Goal: Task Accomplishment & Management: Complete application form

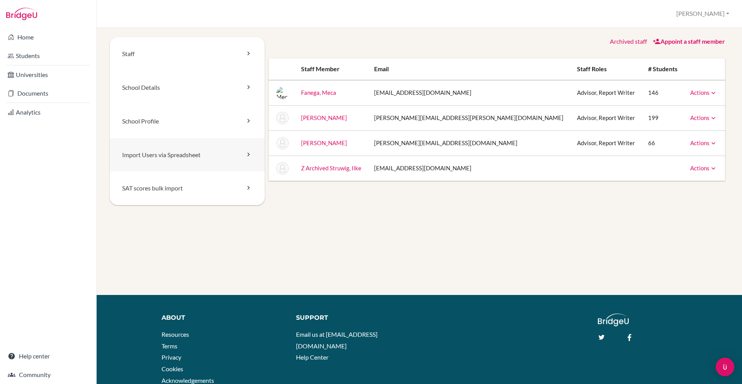
click at [194, 146] on link "Import Users via Spreadsheet" at bounding box center [187, 155] width 155 height 34
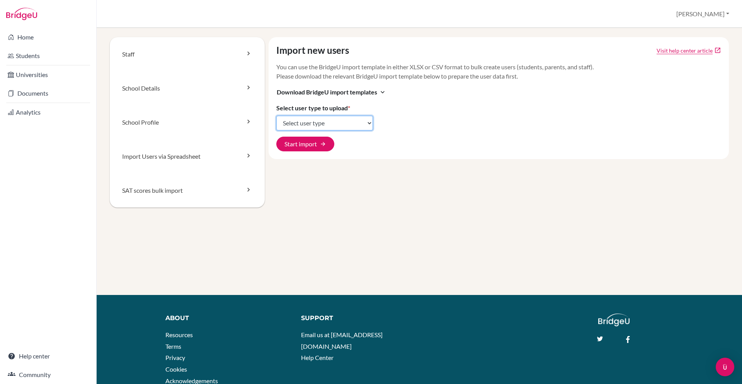
click at [350, 125] on select "Select user type Students Students and parents Parents Advisors Report writers" at bounding box center [324, 123] width 97 height 15
click at [367, 92] on span "Download BridgeU import templates" at bounding box center [327, 91] width 101 height 9
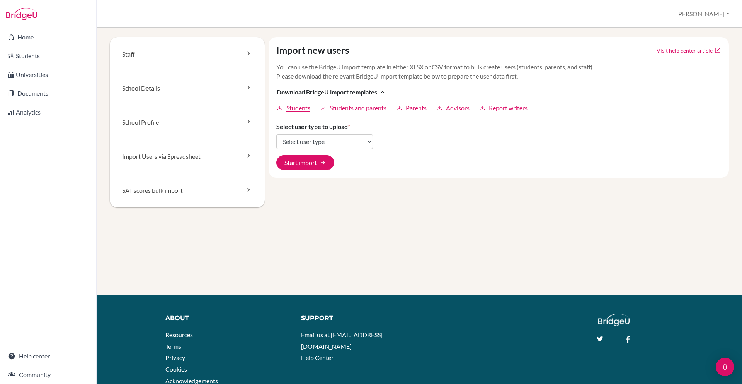
click at [301, 104] on span "Students" at bounding box center [298, 107] width 24 height 9
click at [339, 140] on select "Select user type Students Students and parents Parents Advisors Report writers" at bounding box center [324, 141] width 97 height 15
select select "students"
click at [276, 134] on select "Select user type Students Students and parents Parents Advisors Report writers" at bounding box center [324, 141] width 97 height 15
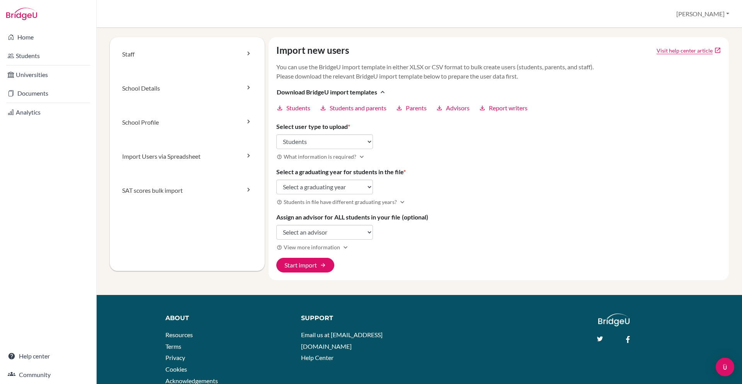
click at [327, 161] on div "Import new users Visit help center article open_in_new You can use the BridgeU …" at bounding box center [499, 158] width 461 height 243
click at [363, 184] on select "Select a graduating year [DATE] 2025 2026 2027 2028 2029" at bounding box center [324, 186] width 97 height 15
click at [368, 188] on select "Select a graduating year [DATE] 2025 2026 2027 2028 2029" at bounding box center [324, 186] width 97 height 15
click at [337, 193] on select "Select a graduating year [DATE] 2025 2026 2027 2028 2029" at bounding box center [324, 186] width 97 height 15
select select "2028"
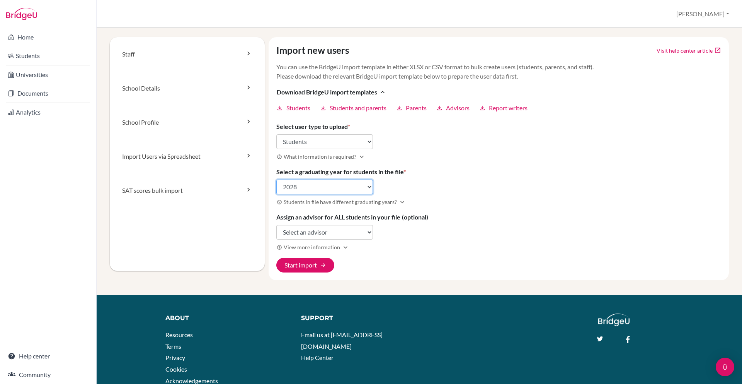
click at [276, 179] on select "Select a graduating year [DATE] 2025 2026 2027 2028 2029" at bounding box center [324, 186] width 97 height 15
click at [358, 233] on select "Select an advisor [PERSON_NAME] [PERSON_NAME] [PERSON_NAME]" at bounding box center [324, 232] width 97 height 15
select select "208757"
click at [276, 225] on select "Select an advisor [PERSON_NAME] [PERSON_NAME] [PERSON_NAME]" at bounding box center [324, 232] width 97 height 15
click at [323, 268] on span "arrow_forward" at bounding box center [323, 265] width 6 height 6
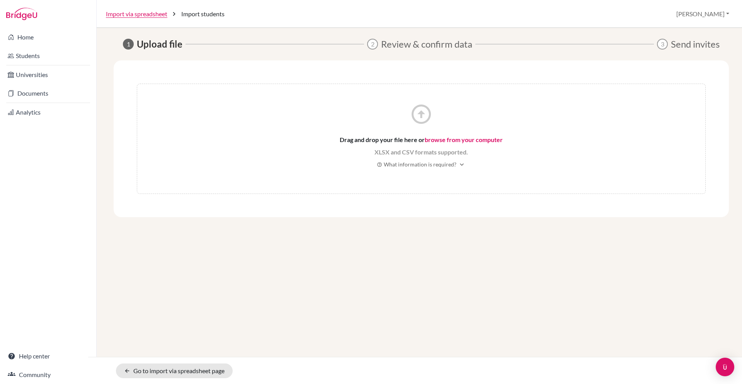
click at [471, 138] on link "browse from your computer" at bounding box center [464, 139] width 78 height 7
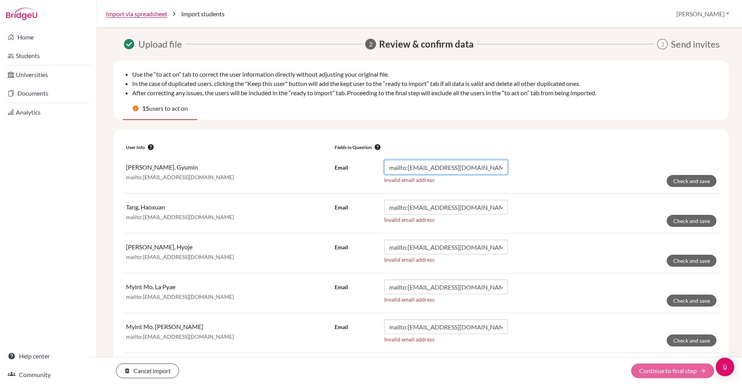
click at [408, 169] on input "mailto:gyumin.k2028@asbsk.ac.th" at bounding box center [446, 167] width 124 height 15
click at [573, 174] on form "Email mailto:gyumin.k2028@asbsk.ac.th Invalid email address Check and save" at bounding box center [526, 173] width 382 height 27
click at [698, 181] on button "Check and save" at bounding box center [692, 181] width 50 height 12
drag, startPoint x: 409, startPoint y: 168, endPoint x: 409, endPoint y: 247, distance: 78.9
click at [409, 169] on input "mailto:gyumin.k2028@asbsk.ac.th" at bounding box center [446, 167] width 124 height 15
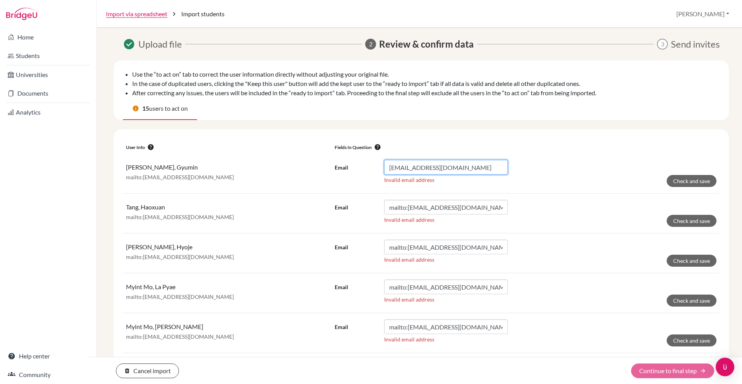
type input "gyumin.k2028@asbsk.ac.th"
click at [672, 160] on form "Email gyumin.k2028@asbsk.ac.th Invalid email address Check and save" at bounding box center [526, 173] width 382 height 27
click at [692, 180] on button "Check and save" at bounding box center [692, 181] width 50 height 12
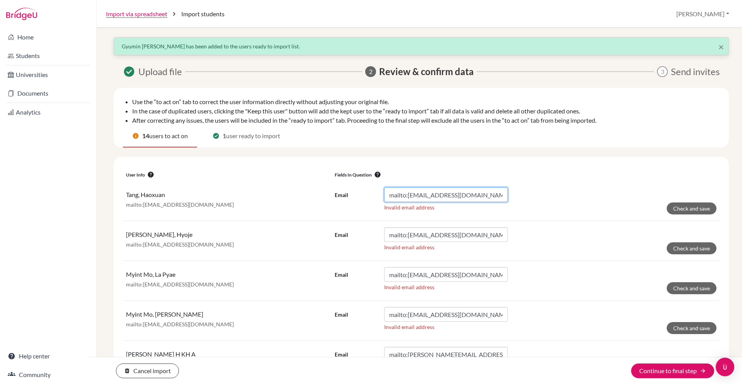
click at [408, 195] on input "mailto:haoxuan.t2028@asbsk.ac.th" at bounding box center [446, 194] width 124 height 15
type input "haoxuan.t2028@asbsk.ac.th"
click at [678, 209] on button "Check and save" at bounding box center [692, 208] width 50 height 12
click at [408, 196] on input "mailto:hyoje.y2028@asbsk.ac.th" at bounding box center [446, 194] width 124 height 15
type input "hyoje.y2028@asbsk.ac.th"
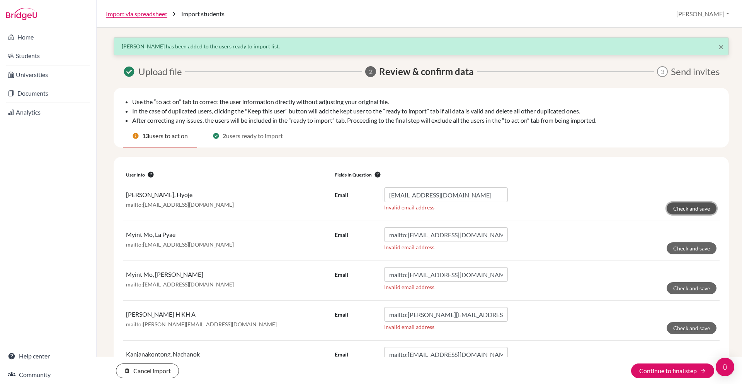
click at [704, 210] on button "Check and save" at bounding box center [692, 208] width 50 height 12
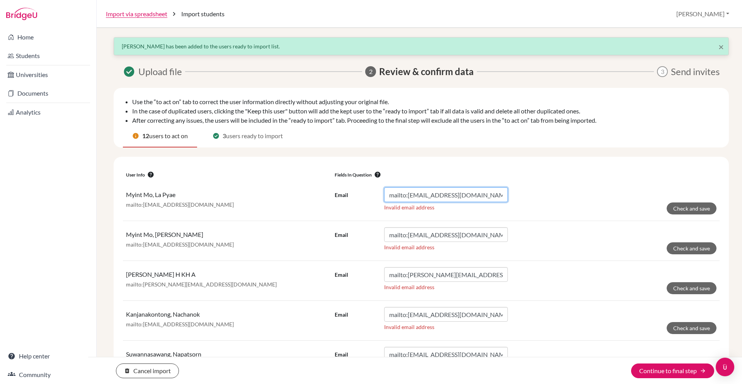
click at [408, 194] on input "mailto:lapyae.m2028@asbsk.ac.th" at bounding box center [446, 194] width 124 height 15
type input "lapyae.m2028@asbsk.ac.th"
click at [687, 205] on button "Check and save" at bounding box center [692, 208] width 50 height 12
click at [410, 196] on input "mailto:lawunn.m2028@asbsk.ac.th" at bounding box center [446, 194] width 124 height 15
type input "lawunn.m2028@asbsk.ac.th"
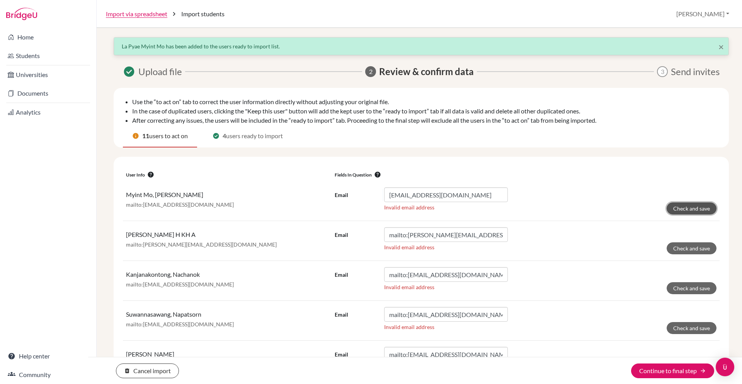
click at [700, 209] on button "Check and save" at bounding box center [692, 208] width 50 height 12
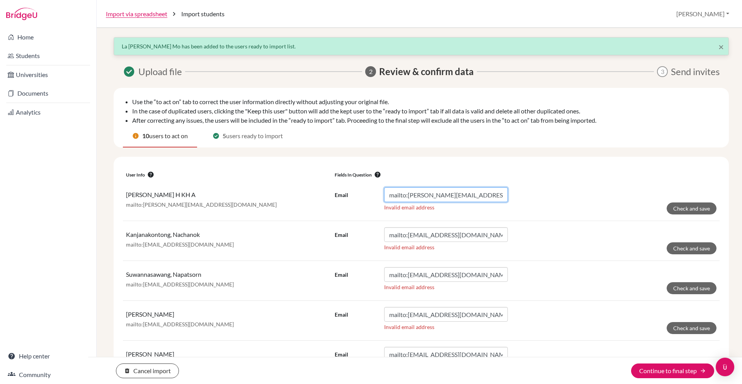
click at [408, 198] on input "mailto:mariam.a2028@asbsk.ac.th" at bounding box center [446, 194] width 124 height 15
type input "mariam.a2028@asbsk.ac.th"
click at [700, 208] on button "Check and save" at bounding box center [692, 208] width 50 height 12
click at [408, 196] on input "mailto:nachanok.k2028@asbsk.ac.th" at bounding box center [446, 194] width 124 height 15
type input "nachanok.k2028@asbsk.ac.th"
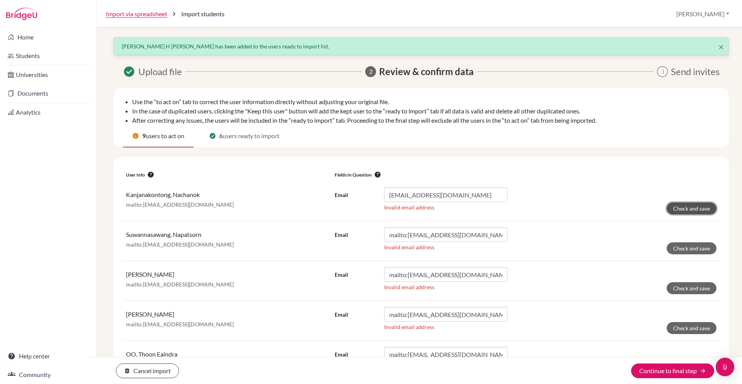
click at [699, 212] on button "Check and save" at bounding box center [692, 208] width 50 height 12
click at [409, 198] on input "mailto:napatsorn.s2028@asbsk.ac.th" at bounding box center [446, 194] width 124 height 15
click at [408, 194] on input "mailto:napatsorn.s2028@asbsk.ac.th" at bounding box center [446, 194] width 124 height 15
type input "napatsorn.s2028@asbsk.ac.th"
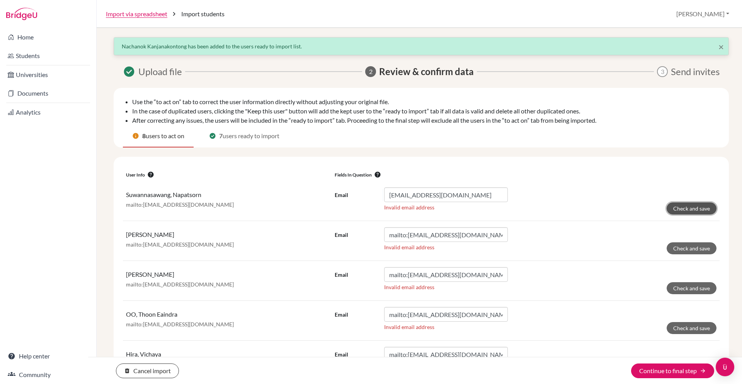
click at [704, 208] on button "Check and save" at bounding box center [692, 208] width 50 height 12
click at [409, 196] on input "mailto:shiyu.y2028@asbsk.ac.th" at bounding box center [446, 194] width 124 height 15
type input "shiyu.y2028@asbsk.ac.th"
click at [707, 206] on button "Check and save" at bounding box center [692, 208] width 50 height 12
click at [409, 196] on input "mailto:taejun.c2028@asbsk.ac.th" at bounding box center [446, 194] width 124 height 15
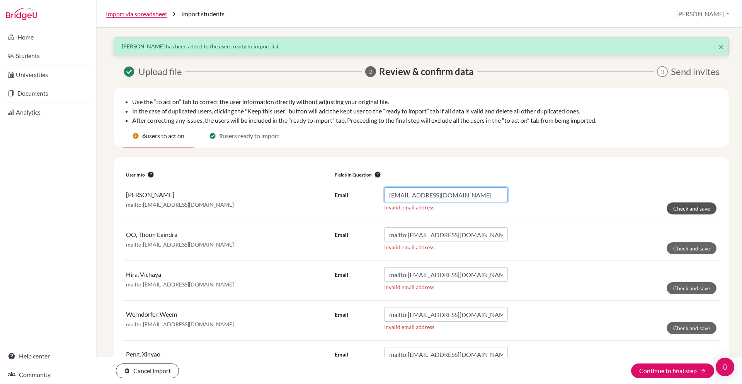
type input "taejun.c2028@asbsk.ac.th"
click at [676, 208] on button "Check and save" at bounding box center [692, 208] width 50 height 12
click at [409, 195] on input "mailto:thoon.o2028@asbsk.ac.th" at bounding box center [446, 194] width 124 height 15
type input "thoon.o2028@asbsk.ac.th"
click at [700, 205] on button "Check and save" at bounding box center [692, 208] width 50 height 12
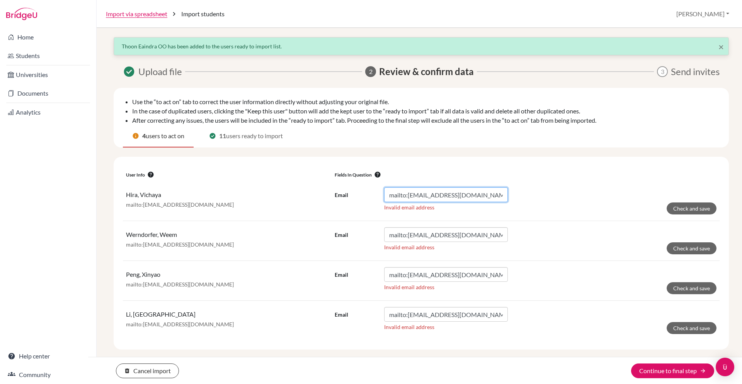
click at [408, 197] on input "mailto:vichaya.h2028@asbsk.ac.th" at bounding box center [446, 194] width 124 height 15
type input "vichaya.h2028@asbsk.ac.th"
click at [699, 203] on button "Check and save" at bounding box center [692, 208] width 50 height 12
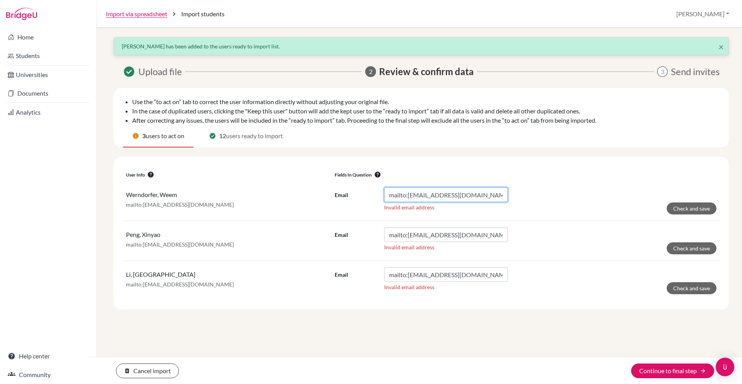
click at [409, 195] on input "mailto:weem.w2028@asbsk.ac.th" at bounding box center [446, 194] width 124 height 15
type input "weem.w2028@asbsk.ac.th"
click at [679, 208] on button "Check and save" at bounding box center [692, 208] width 50 height 12
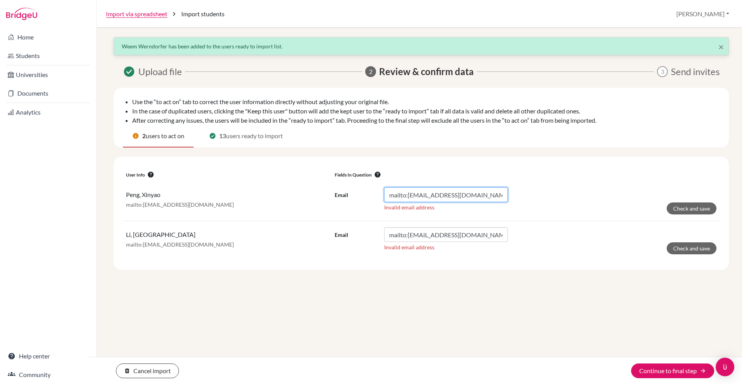
drag, startPoint x: 409, startPoint y: 195, endPoint x: 415, endPoint y: 326, distance: 131.2
click at [409, 196] on input "mailto:xinyao.p2028@asbsk.ac.th" at bounding box center [446, 194] width 124 height 15
type input "xinyao.p2028@asbsk.ac.th"
click at [689, 208] on button "Check and save" at bounding box center [692, 208] width 50 height 12
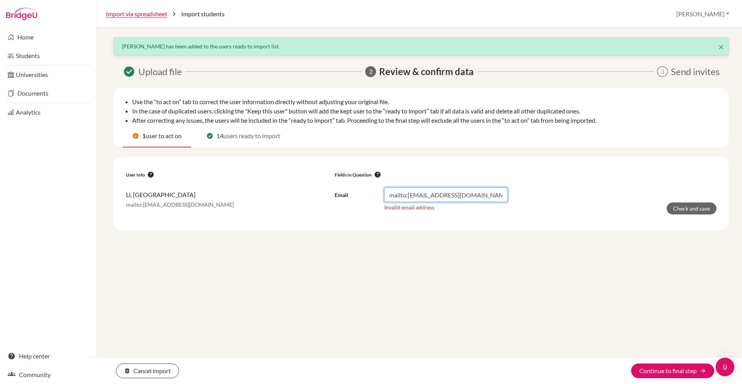
click at [409, 196] on input "mailto:yuchen.l2028@asbsk.ac.th" at bounding box center [446, 194] width 124 height 15
type input "yuchen.l2028@asbsk.ac.th"
click at [699, 206] on button "Check and save" at bounding box center [692, 208] width 50 height 12
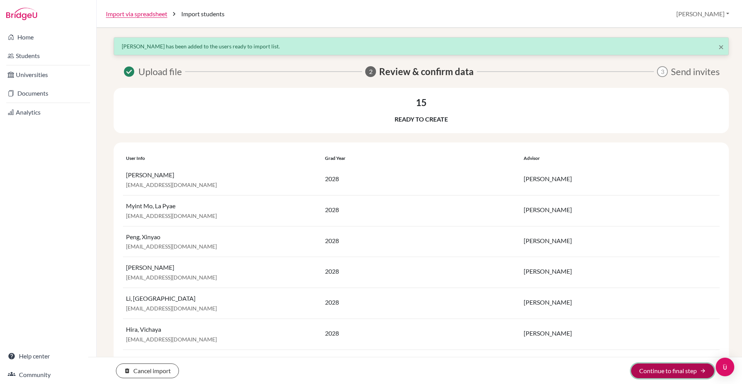
click at [665, 367] on button "Continue to final step arrow_forward" at bounding box center [672, 370] width 83 height 15
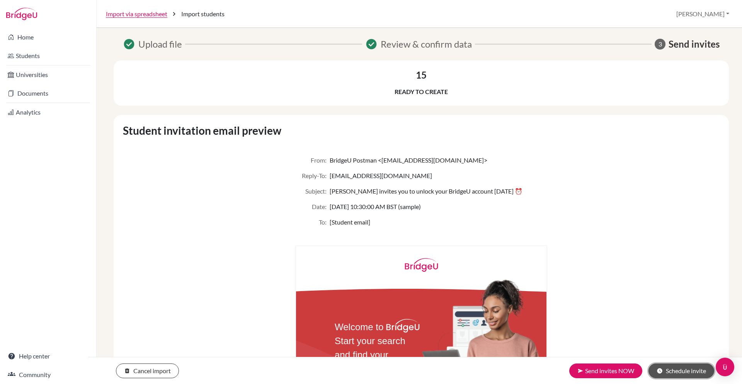
click at [696, 369] on button "schedule Schedule invite" at bounding box center [682, 370] width 66 height 15
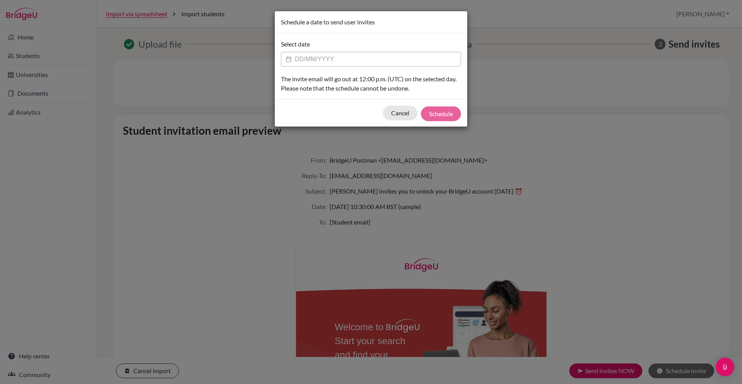
click at [349, 56] on input "Datepicker input" at bounding box center [371, 59] width 180 height 15
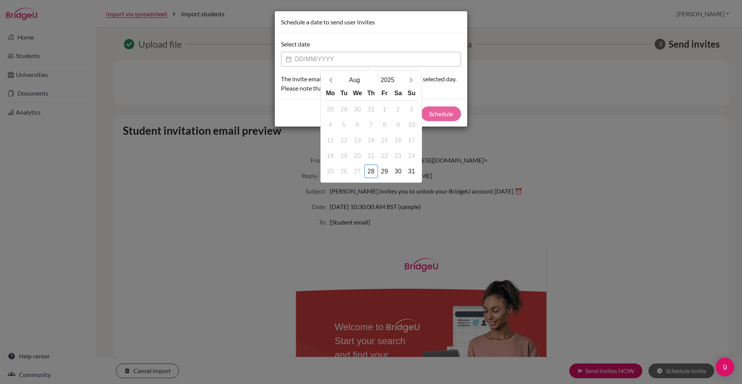
click at [463, 81] on div "Select date Aug 2025 Mo Tu We Th Fr Sa Su 28 29 30 31 1 2 3 4 5 6 7 8 9 10 11 1…" at bounding box center [371, 66] width 193 height 66
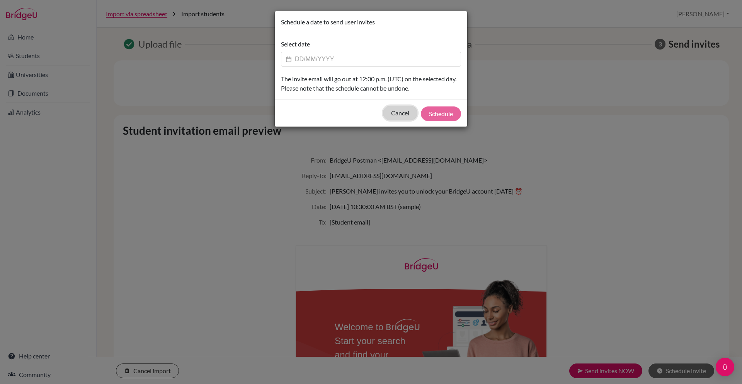
click at [396, 113] on button "Cancel" at bounding box center [400, 113] width 34 height 15
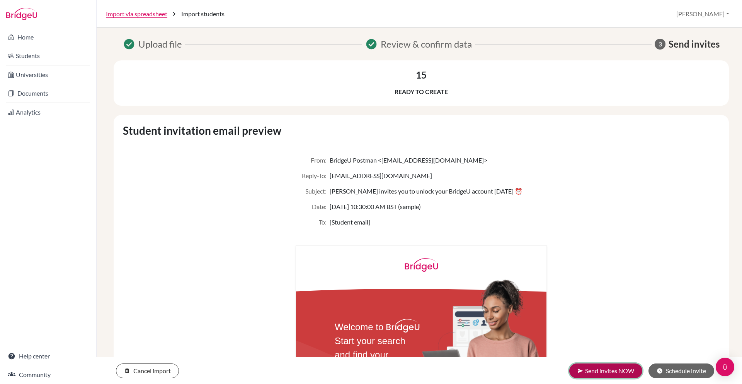
click at [595, 373] on button "send Send invites NOW" at bounding box center [606, 370] width 73 height 15
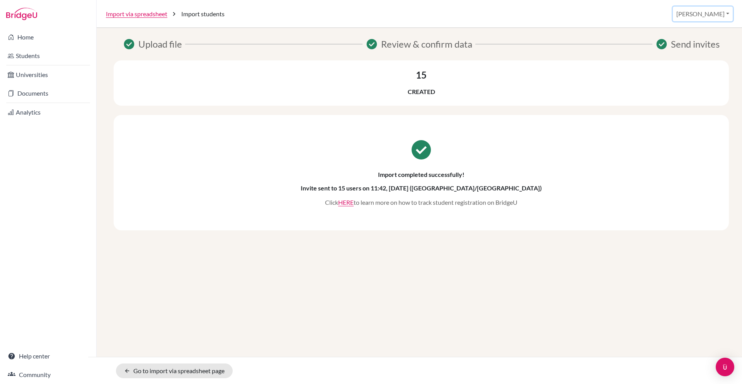
click at [723, 14] on button "[PERSON_NAME]" at bounding box center [703, 14] width 60 height 15
click at [699, 44] on link "School Settings" at bounding box center [668, 44] width 61 height 12
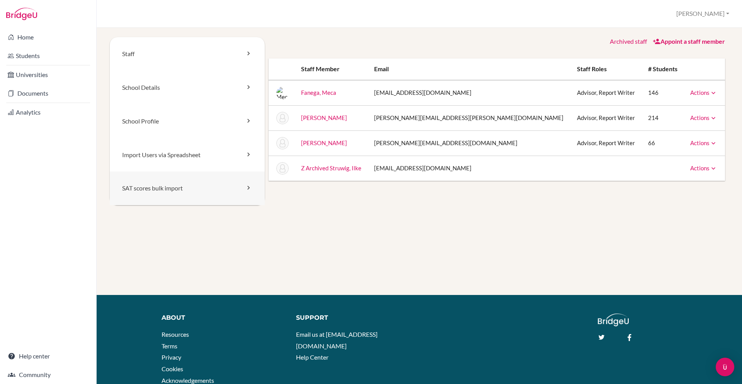
click at [232, 188] on link "SAT scores bulk import" at bounding box center [187, 188] width 155 height 34
click at [202, 89] on link "School Details" at bounding box center [187, 88] width 155 height 34
